Goal: Information Seeking & Learning: Learn about a topic

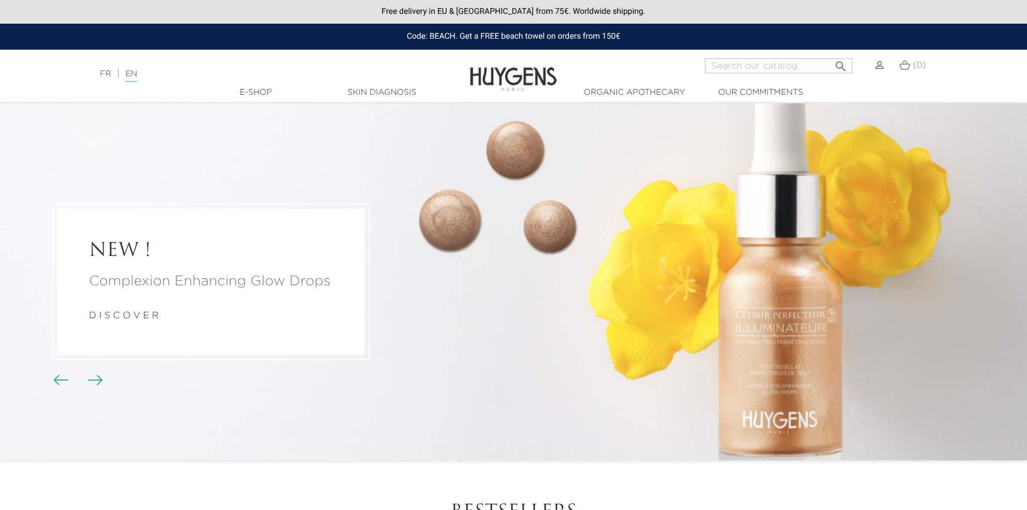
click at [771, 377] on li "NEW ! Complexion Enhancing Glow Drops d i s c o v e r" at bounding box center [513, 281] width 1027 height 357
click at [141, 312] on link "d i s c o v e r" at bounding box center [123, 316] width 69 height 9
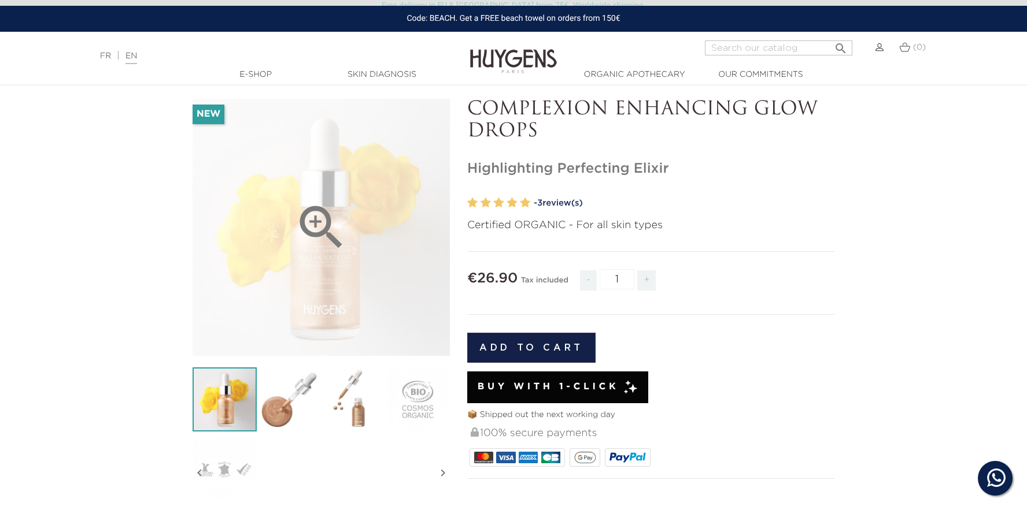
scroll to position [49, 0]
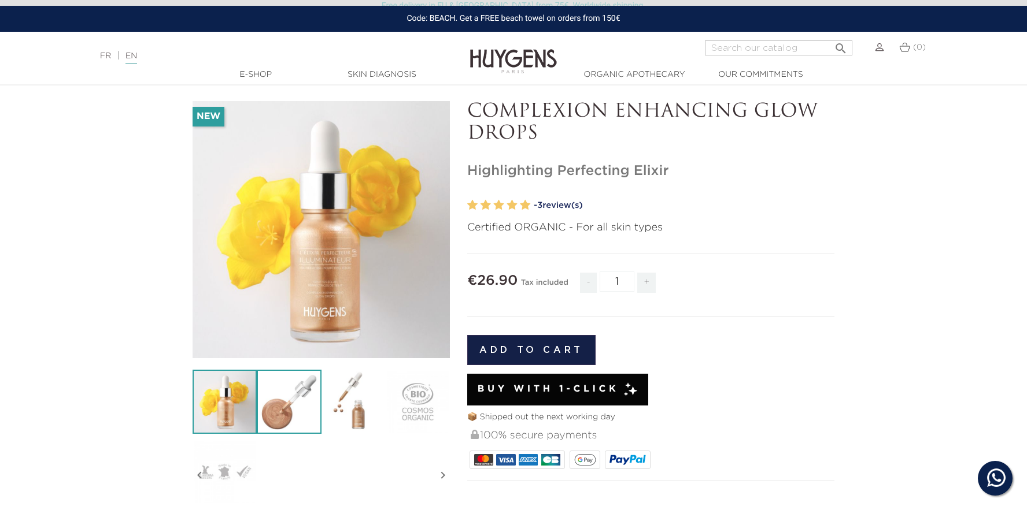
click at [291, 409] on img at bounding box center [289, 402] width 64 height 64
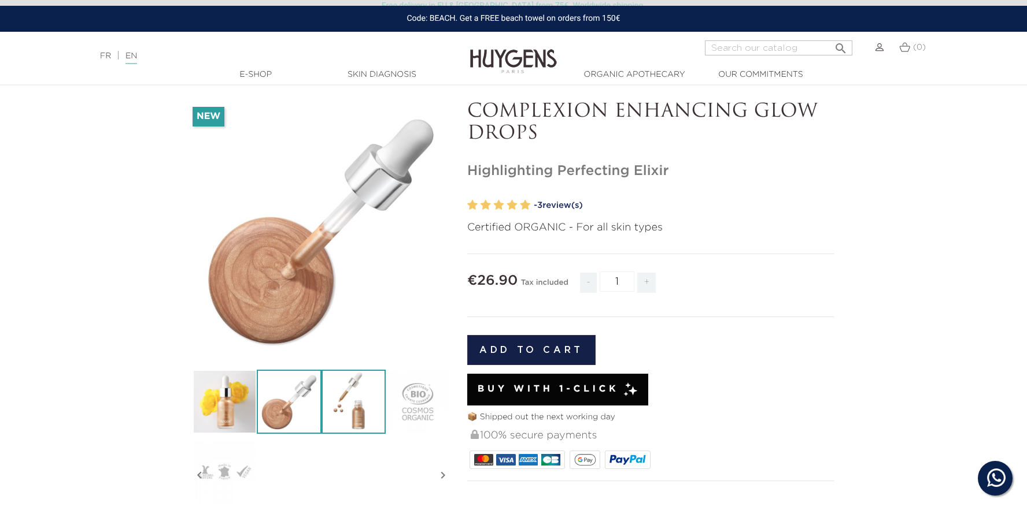
click at [355, 410] on img at bounding box center [353, 402] width 64 height 64
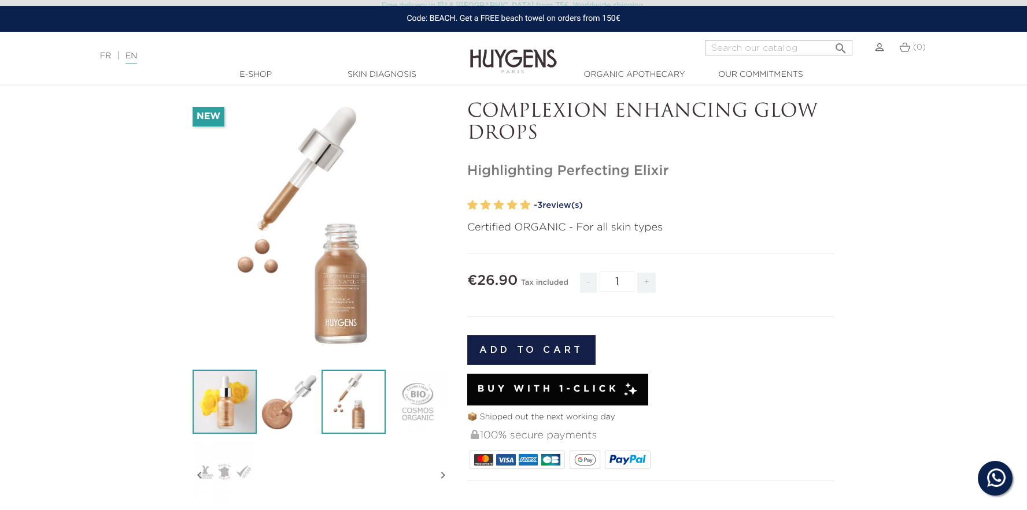
click at [210, 409] on img at bounding box center [224, 402] width 64 height 64
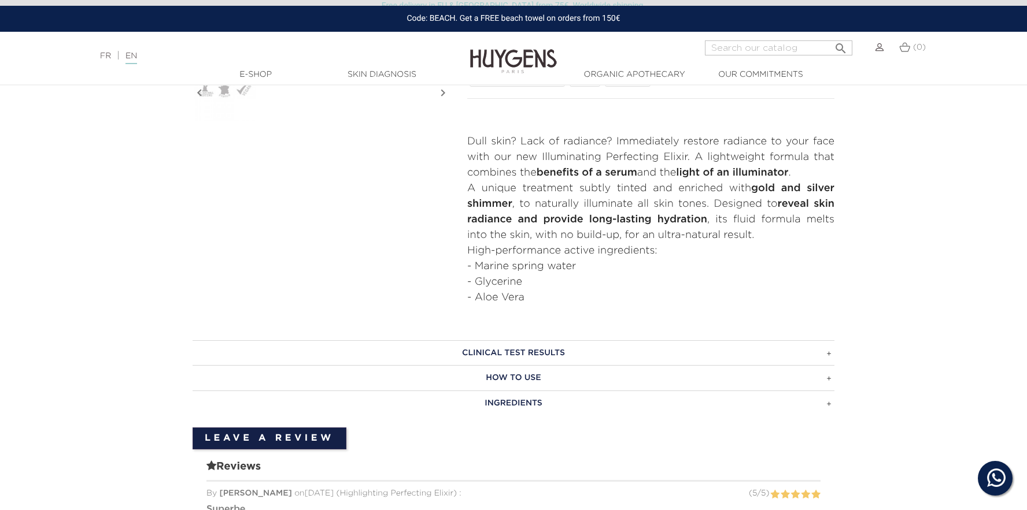
scroll to position [449, 0]
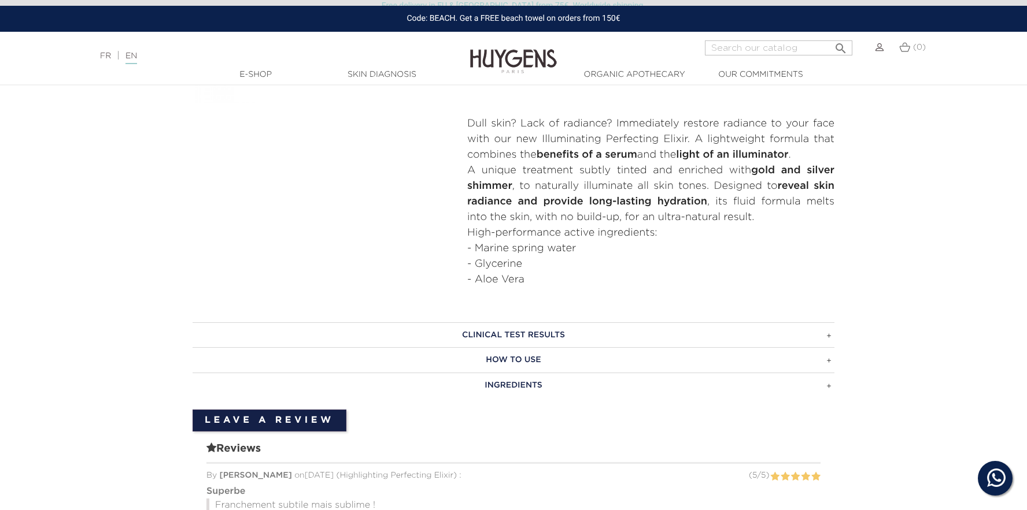
click at [828, 358] on h3 "HOW TO USE" at bounding box center [513, 359] width 642 height 25
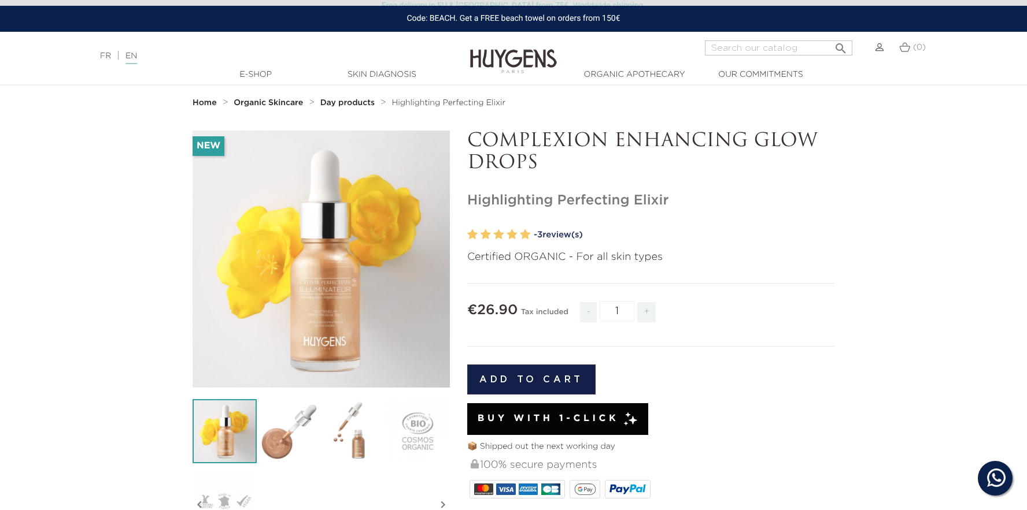
scroll to position [0, 0]
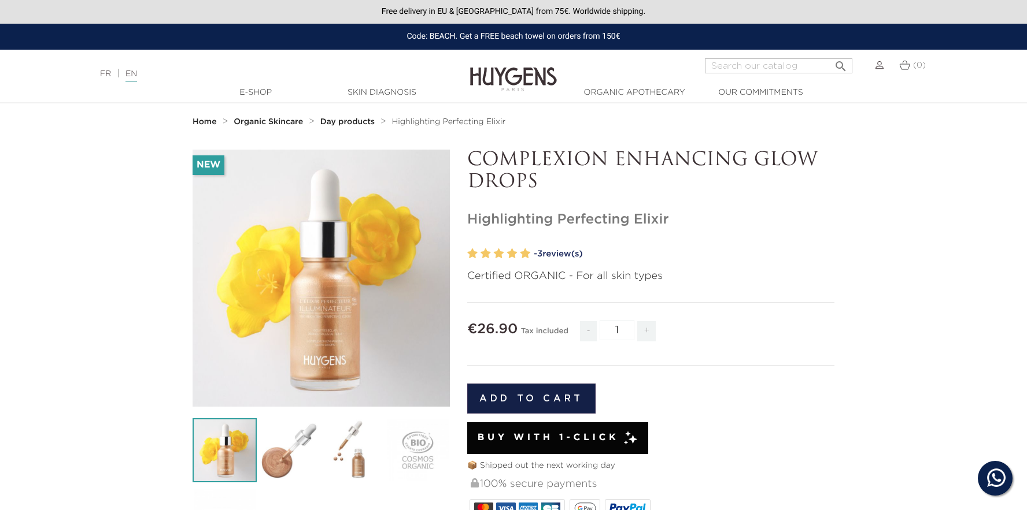
click at [487, 77] on img at bounding box center [513, 71] width 87 height 45
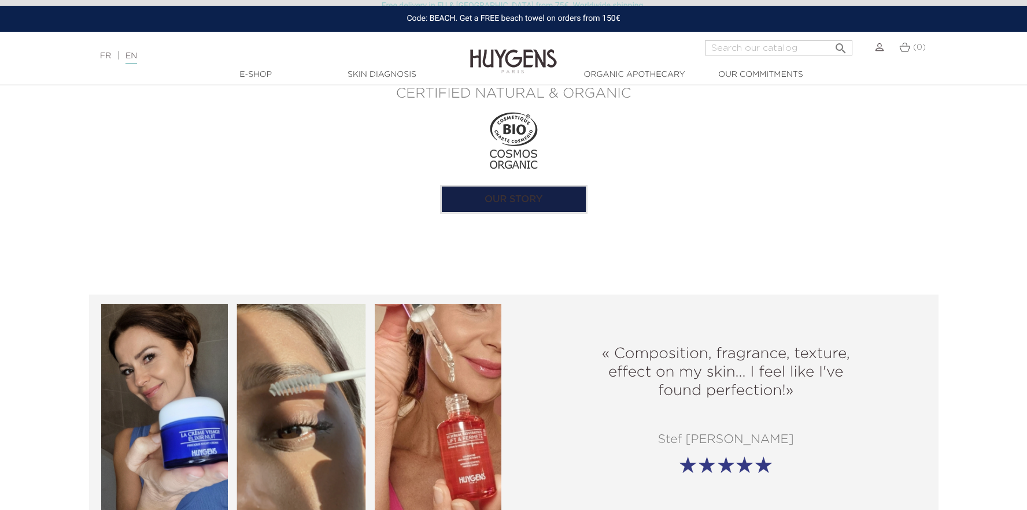
scroll to position [1163, 0]
